Goal: Task Accomplishment & Management: Manage account settings

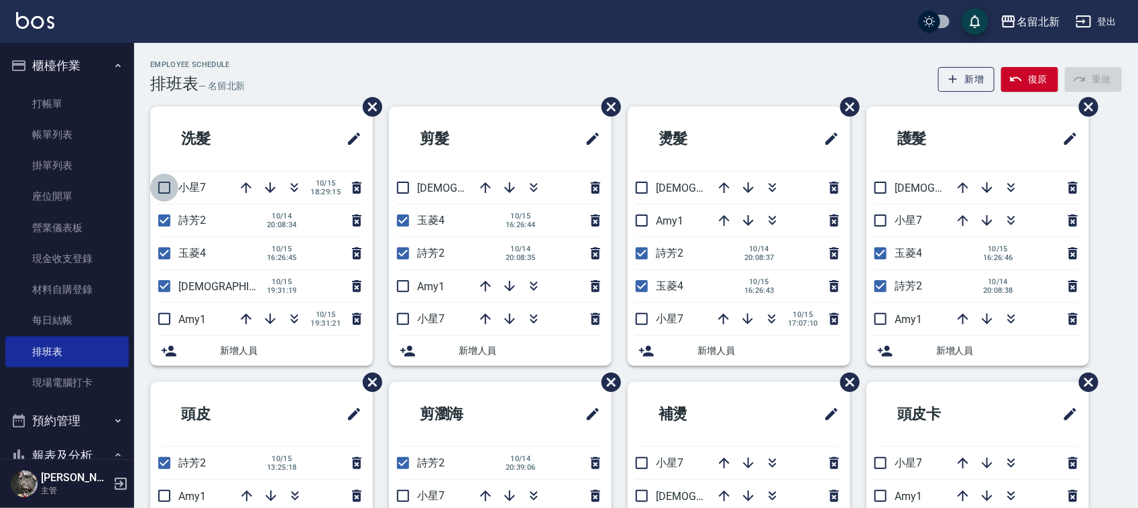
click at [166, 182] on input "checkbox" at bounding box center [164, 188] width 28 height 28
checkbox input "true"
click at [400, 182] on input "checkbox" at bounding box center [403, 188] width 28 height 28
checkbox input "true"
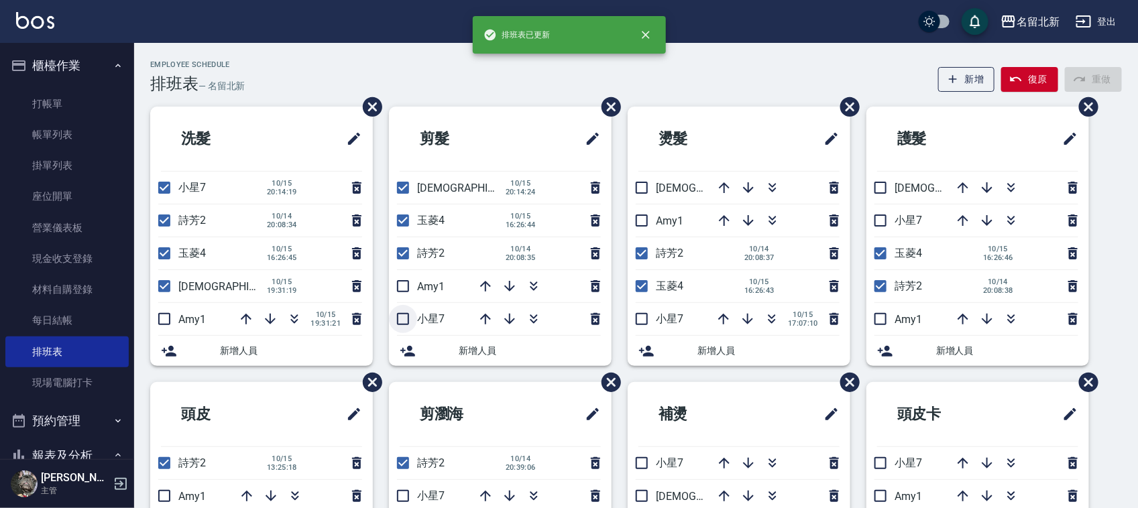
click at [406, 317] on input "checkbox" at bounding box center [403, 319] width 28 height 28
checkbox input "true"
click at [453, 209] on li "玉菱4 [DATE] 16:26:44" at bounding box center [500, 221] width 223 height 32
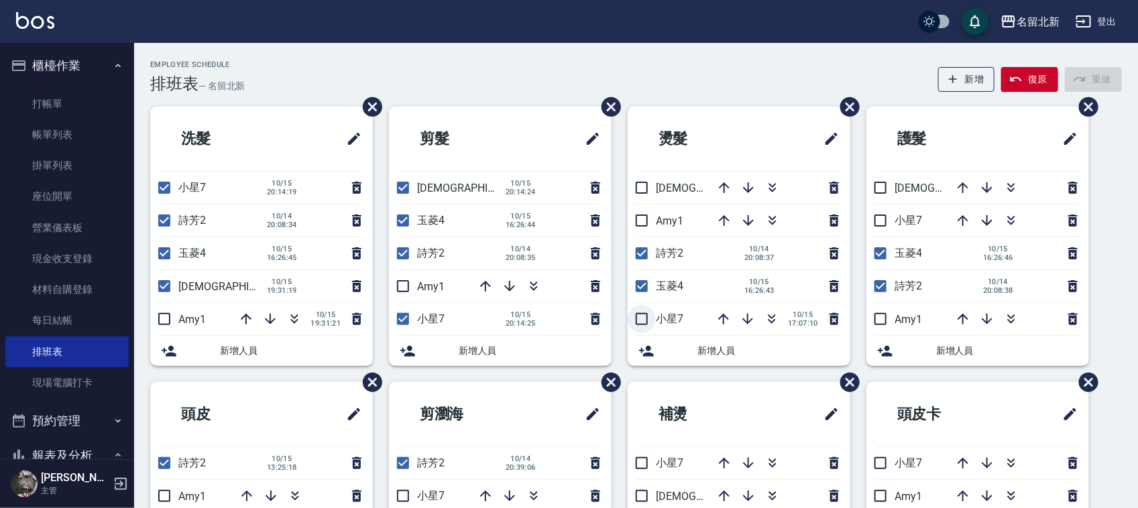
click at [644, 323] on input "checkbox" at bounding box center [642, 319] width 28 height 28
checkbox input "true"
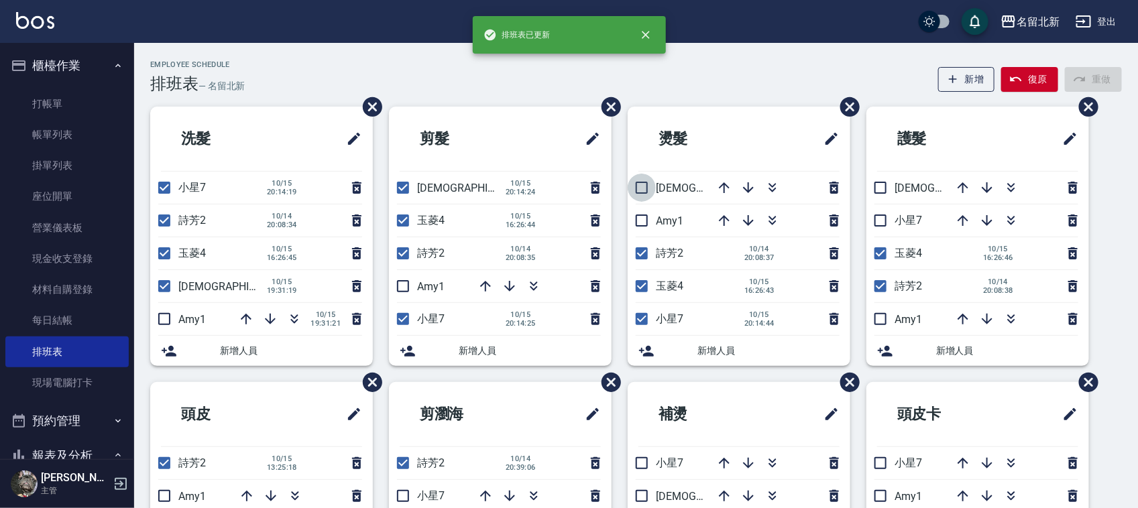
drag, startPoint x: 636, startPoint y: 185, endPoint x: 651, endPoint y: 203, distance: 23.3
click at [637, 185] on input "checkbox" at bounding box center [642, 188] width 28 height 28
checkbox input "true"
click at [641, 287] on input "checkbox" at bounding box center [642, 286] width 28 height 28
checkbox input "false"
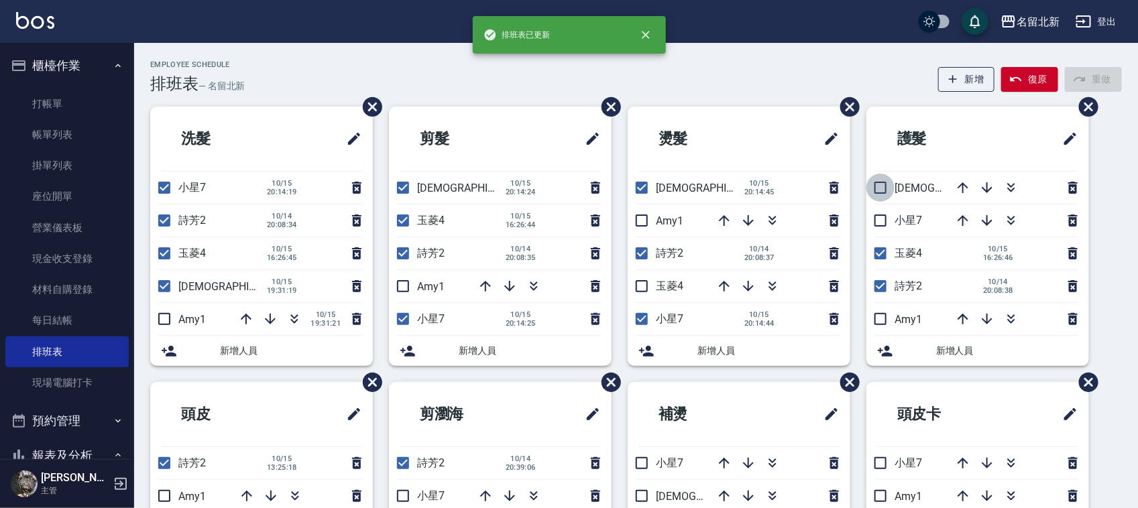
click at [876, 184] on input "checkbox" at bounding box center [880, 188] width 28 height 28
checkbox input "true"
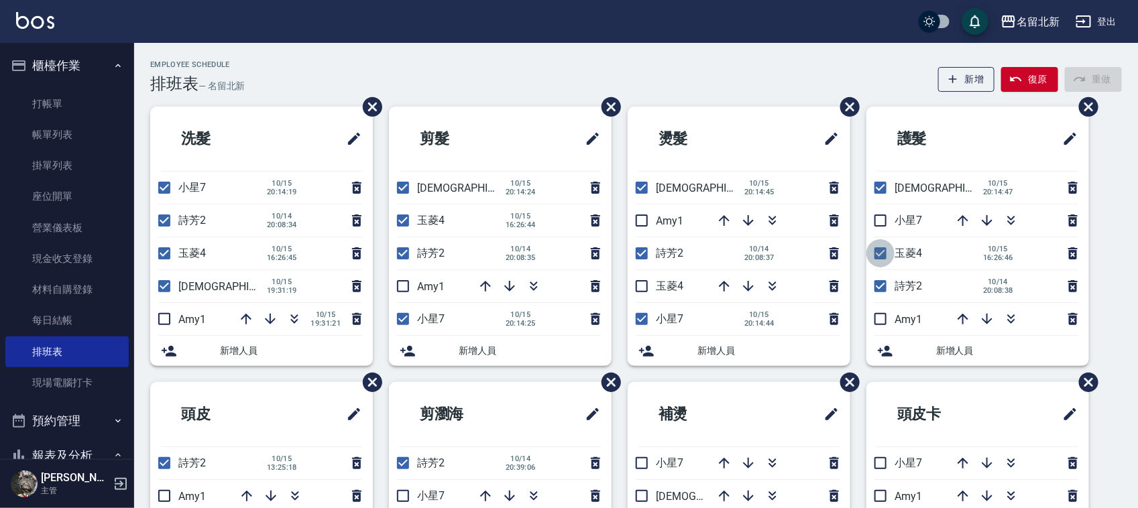
click at [880, 253] on input "checkbox" at bounding box center [880, 253] width 28 height 28
checkbox input "false"
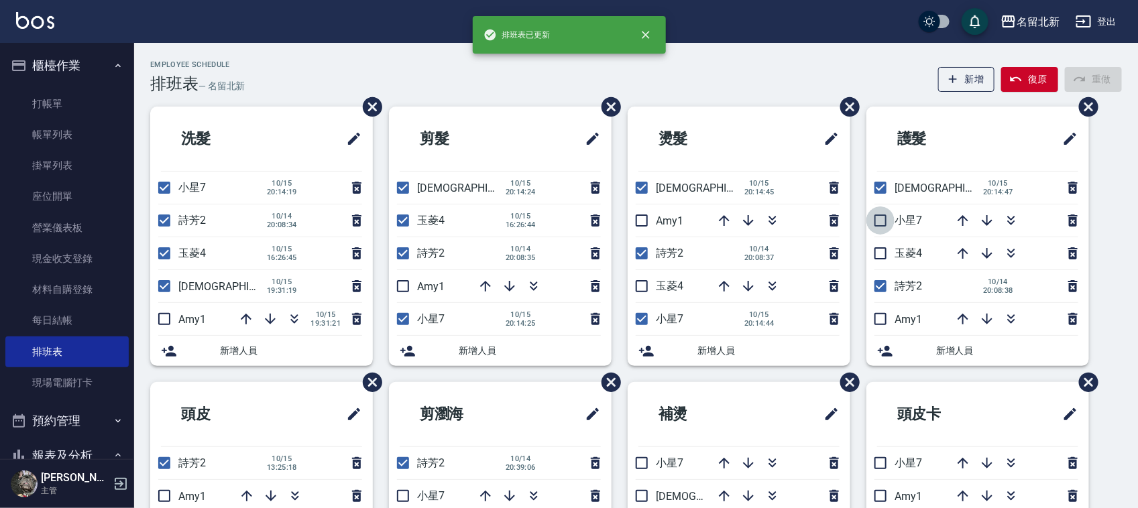
drag, startPoint x: 883, startPoint y: 213, endPoint x: 848, endPoint y: 221, distance: 35.8
click at [884, 213] on input "checkbox" at bounding box center [880, 221] width 28 height 28
checkbox input "true"
click at [169, 255] on input "checkbox" at bounding box center [164, 253] width 28 height 28
checkbox input "false"
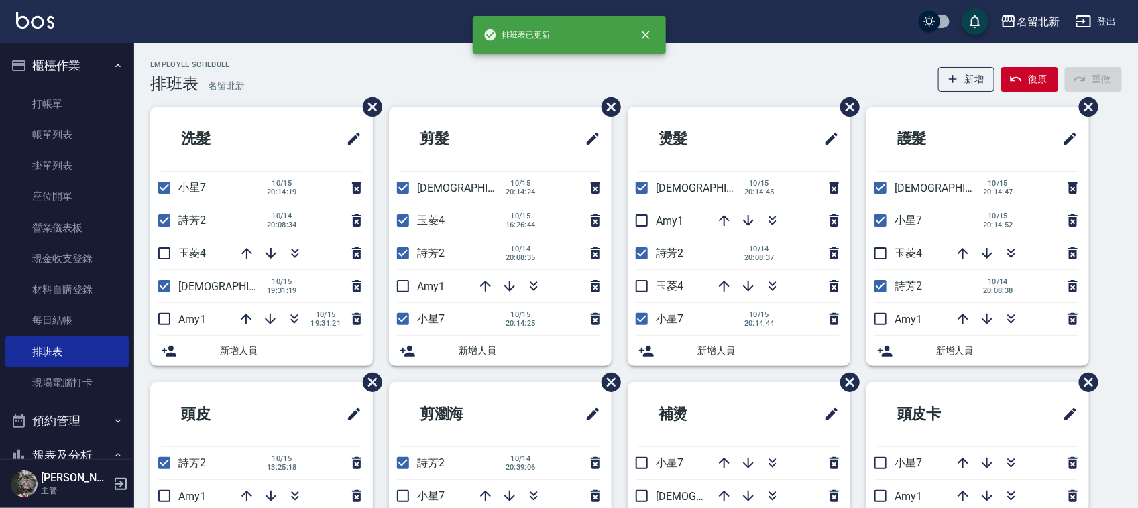
scroll to position [251, 0]
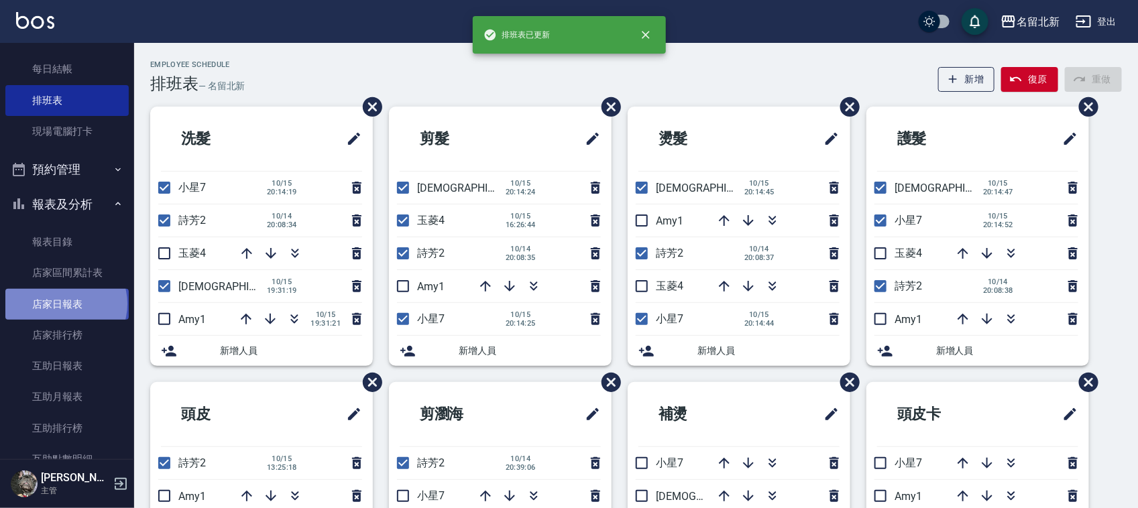
click at [65, 302] on link "店家日報表" at bounding box center [66, 304] width 123 height 31
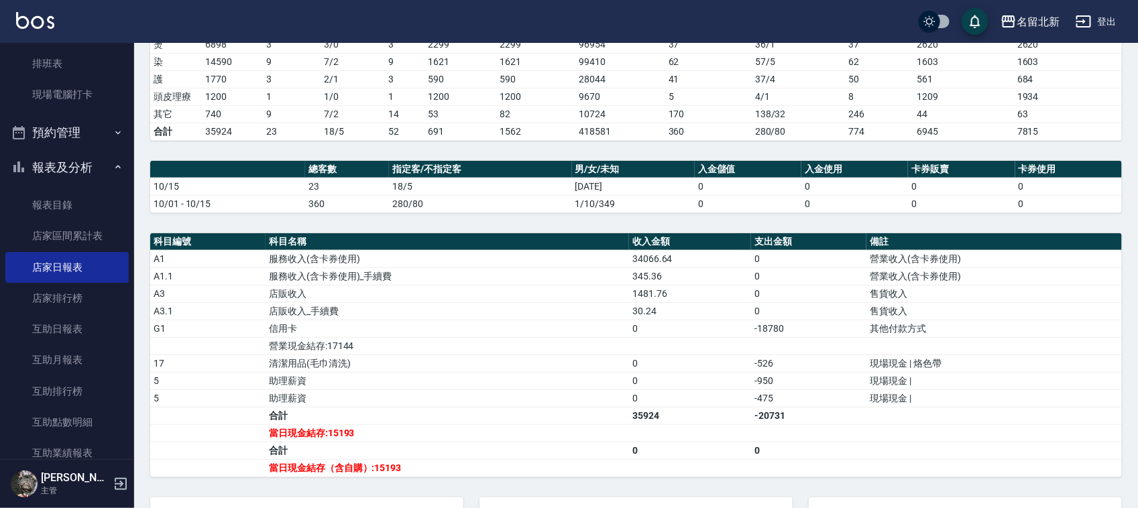
scroll to position [84, 0]
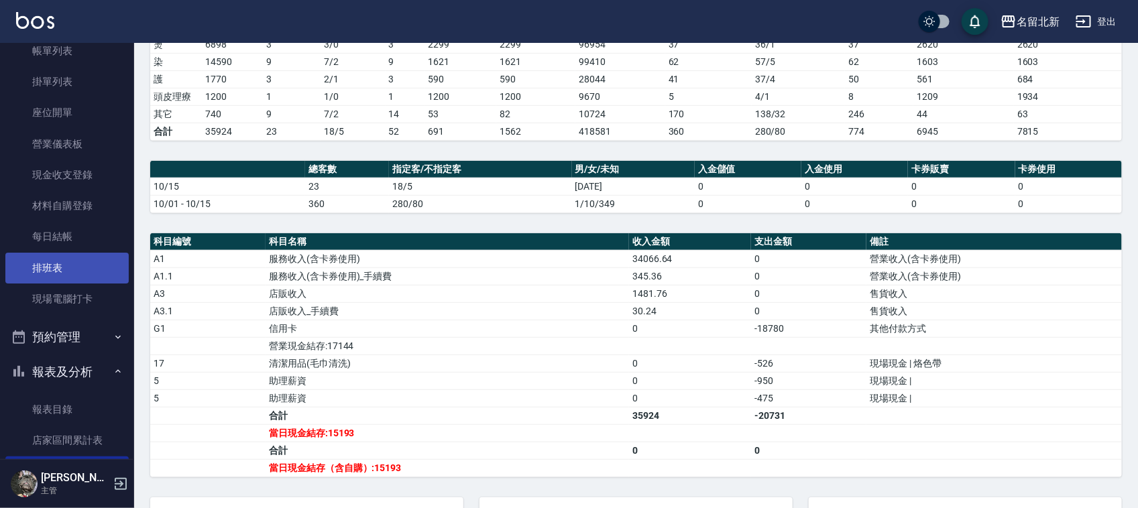
click at [62, 280] on link "排班表" at bounding box center [66, 268] width 123 height 31
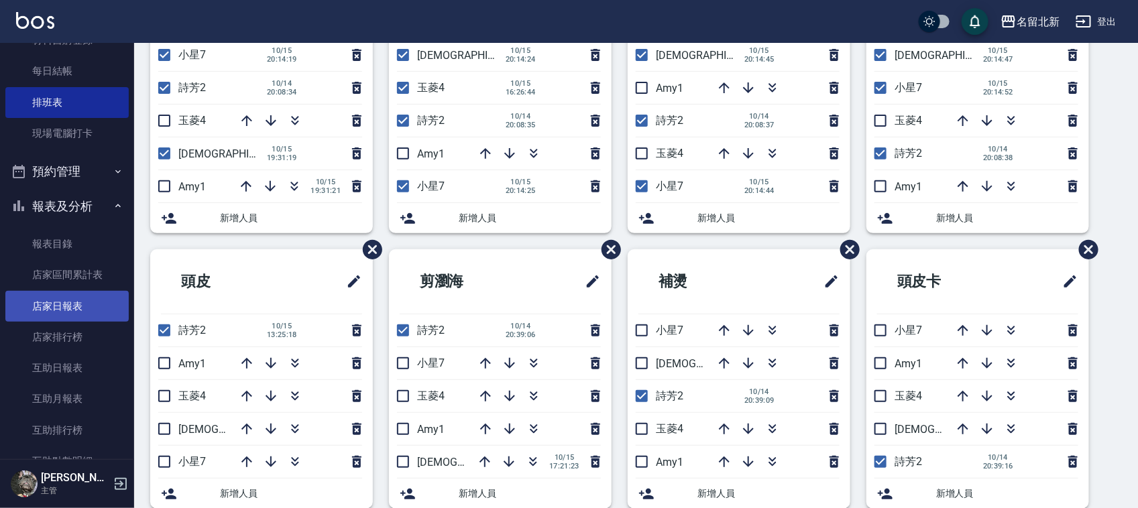
scroll to position [251, 0]
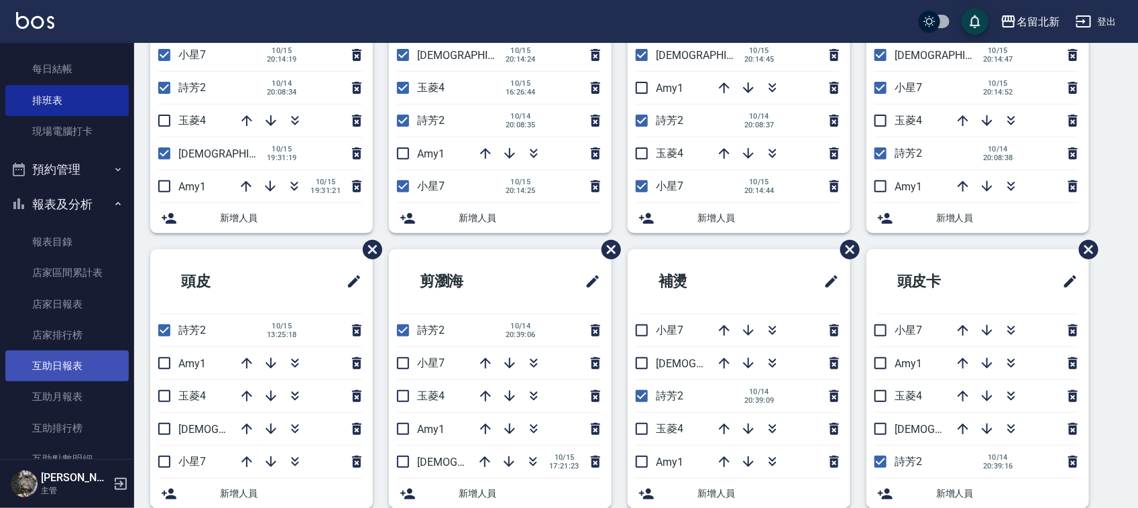
click at [101, 370] on link "互助日報表" at bounding box center [66, 366] width 123 height 31
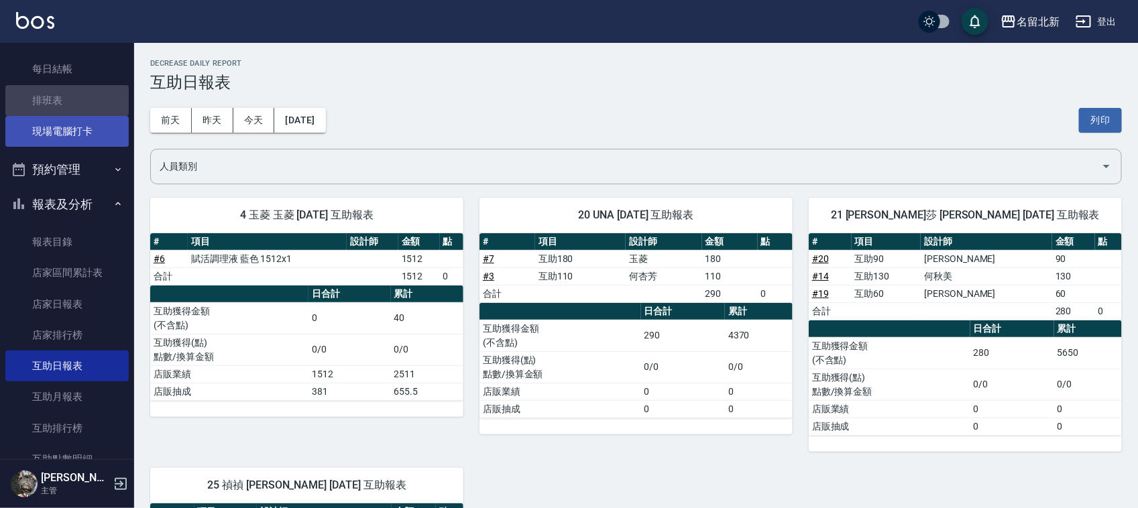
drag, startPoint x: 74, startPoint y: 95, endPoint x: 10, endPoint y: 144, distance: 80.3
click at [74, 95] on link "排班表" at bounding box center [66, 100] width 123 height 31
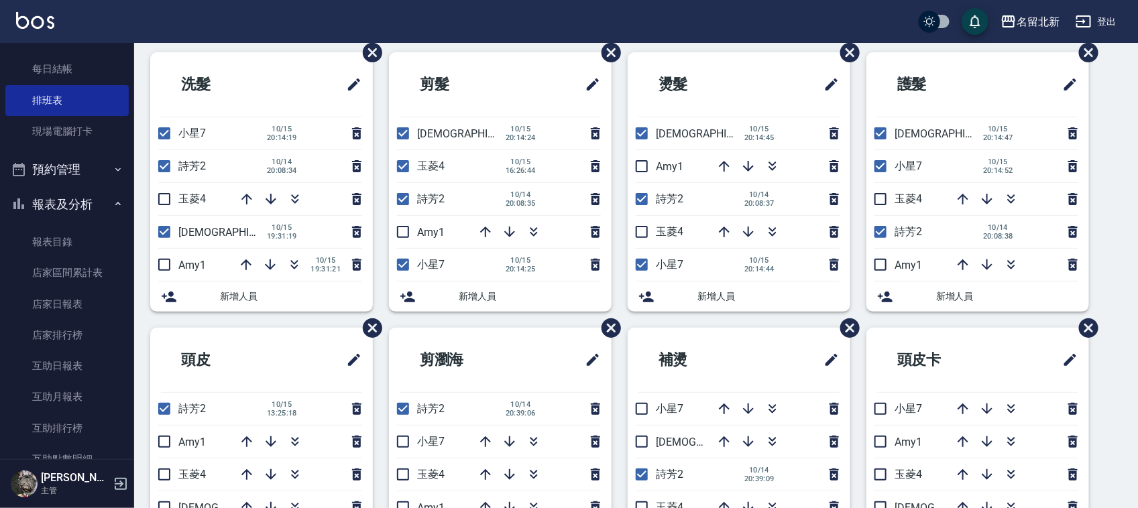
scroll to position [84, 0]
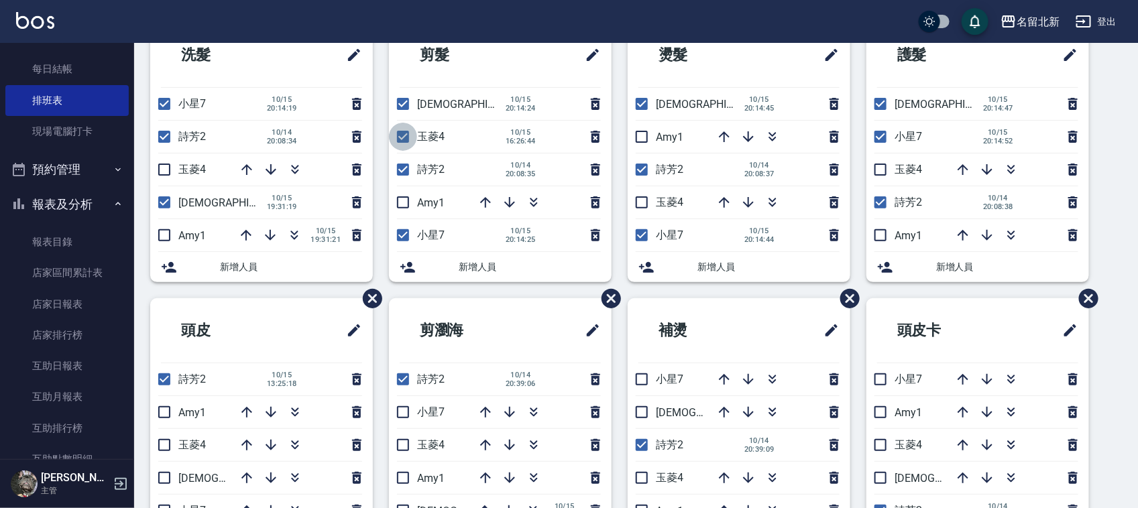
click at [401, 128] on input "checkbox" at bounding box center [403, 137] width 28 height 28
checkbox input "false"
